Goal: Check status: Check status

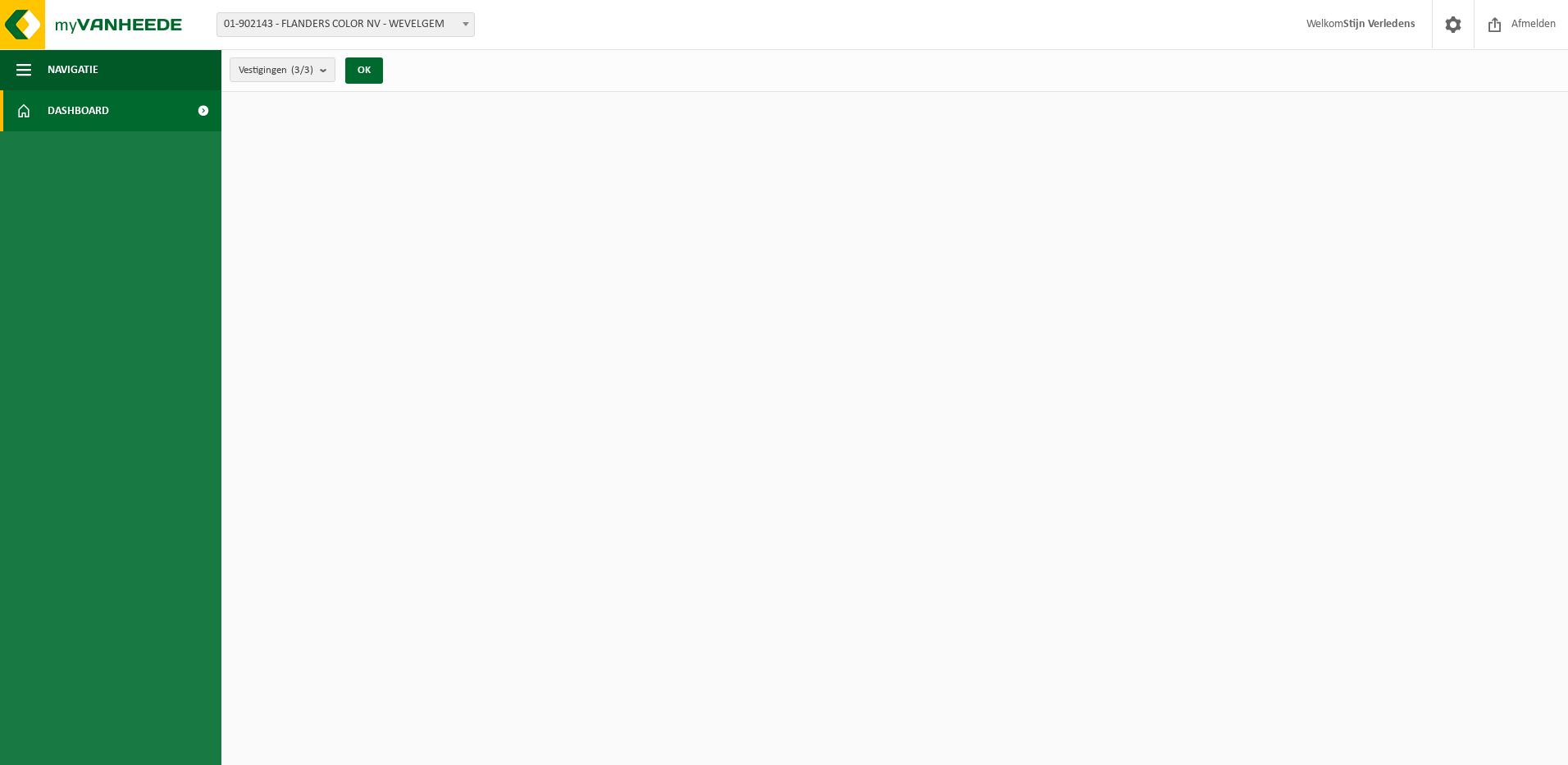
click at [95, 116] on span "Dashboard" at bounding box center [79, 110] width 62 height 41
click at [68, 113] on span "Dashboard" at bounding box center [79, 110] width 62 height 41
click at [391, 25] on span "01-902143 - FLANDERS COLOR NV - WEVELGEM" at bounding box center [345, 24] width 256 height 23
click at [148, 63] on button "Navigatie" at bounding box center [110, 70] width 222 height 41
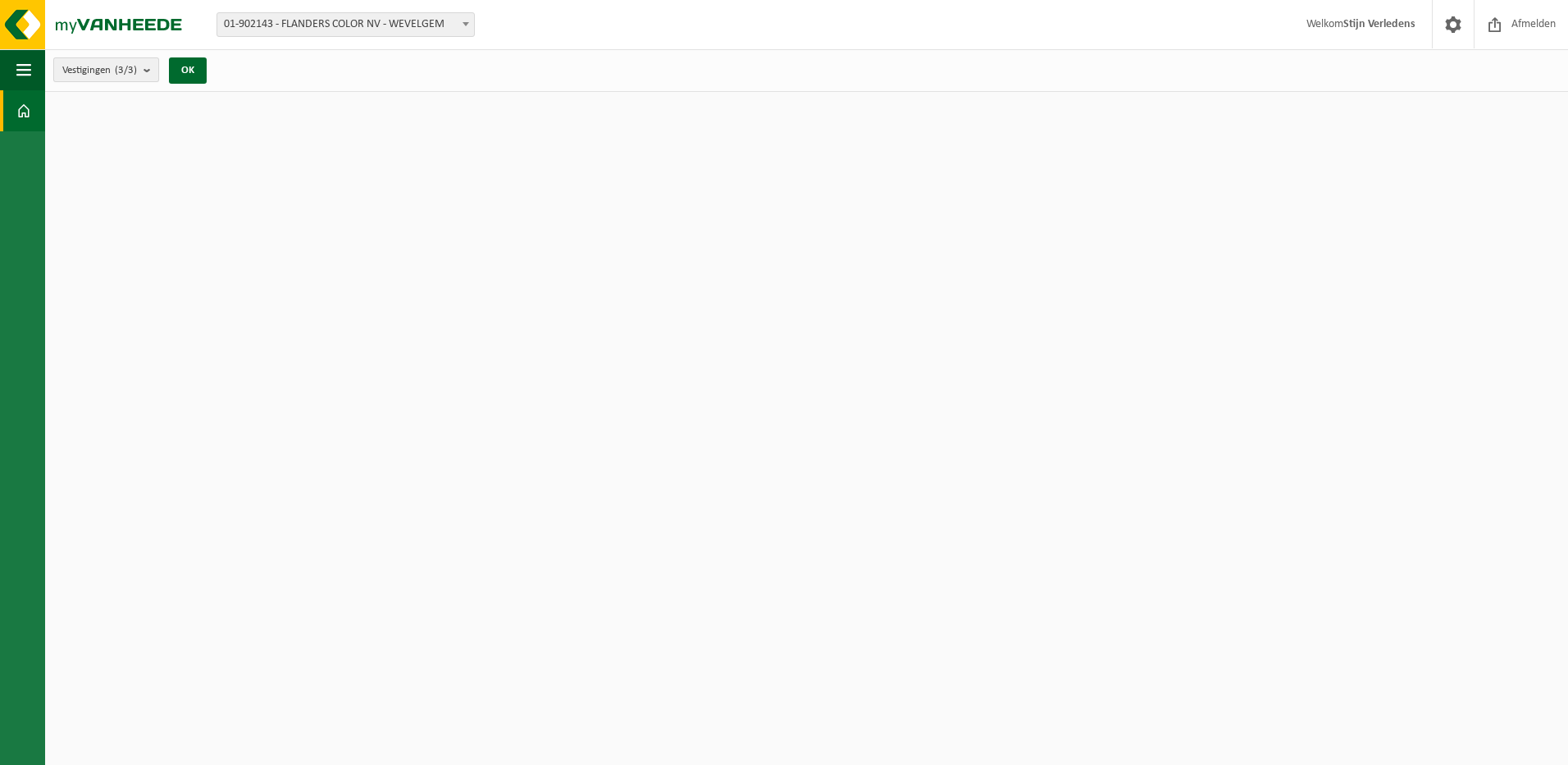
click at [137, 63] on span "Vestigingen (3/3)" at bounding box center [100, 70] width 75 height 24
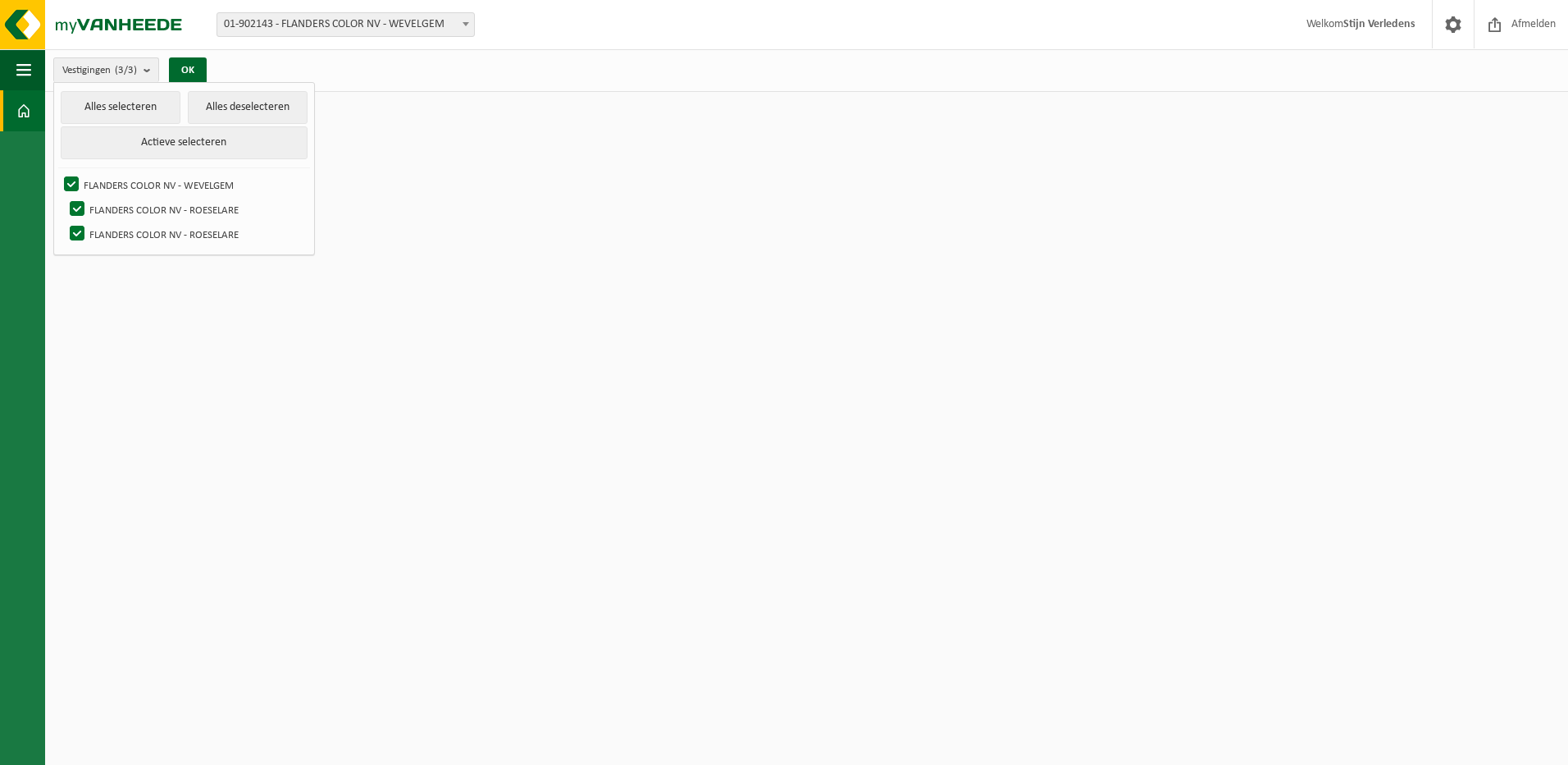
click at [435, 97] on html "Vestiging: 01-902143 - FLANDERS COLOR NV - WEVELGEM 10-979119 - FLANDERS COLOR …" at bounding box center [784, 382] width 1568 height 765
